Goal: Navigation & Orientation: Find specific page/section

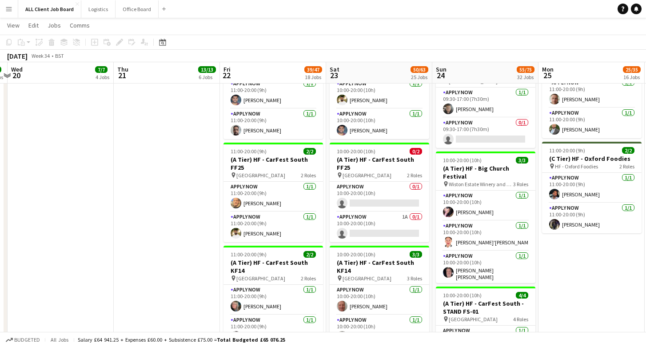
scroll to position [1110, 0]
